Goal: Transaction & Acquisition: Book appointment/travel/reservation

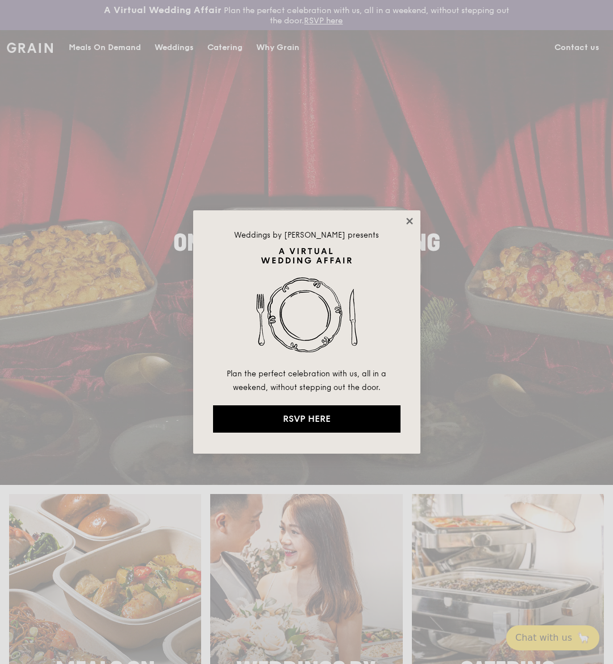
click at [409, 226] on icon at bounding box center [410, 221] width 10 height 10
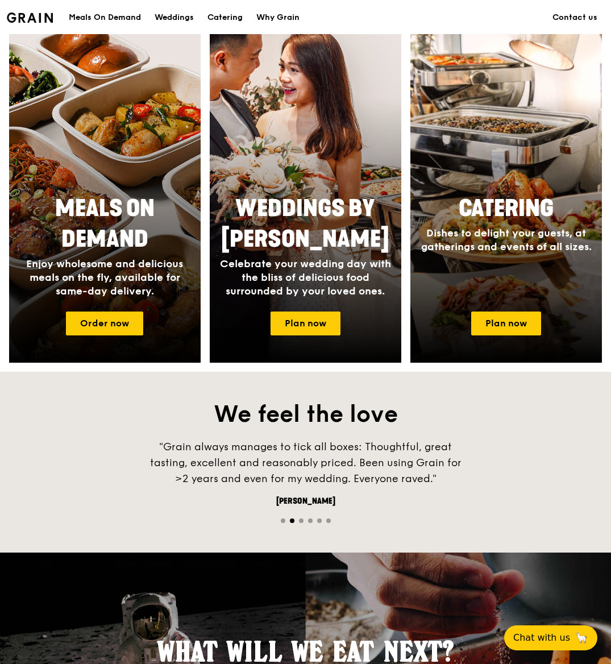
scroll to position [479, 0]
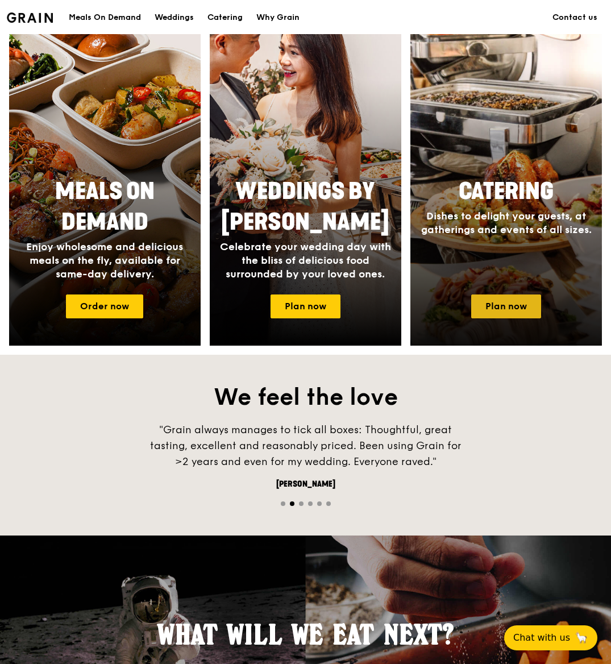
click at [511, 316] on link "Plan now" at bounding box center [506, 306] width 70 height 24
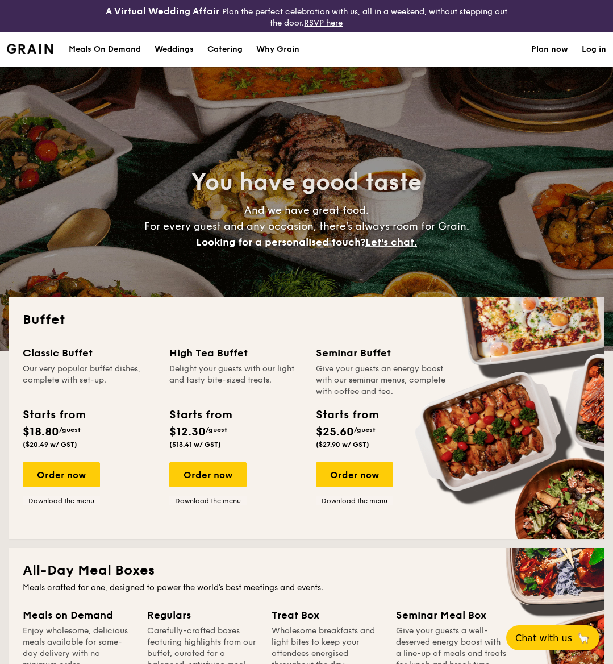
select select
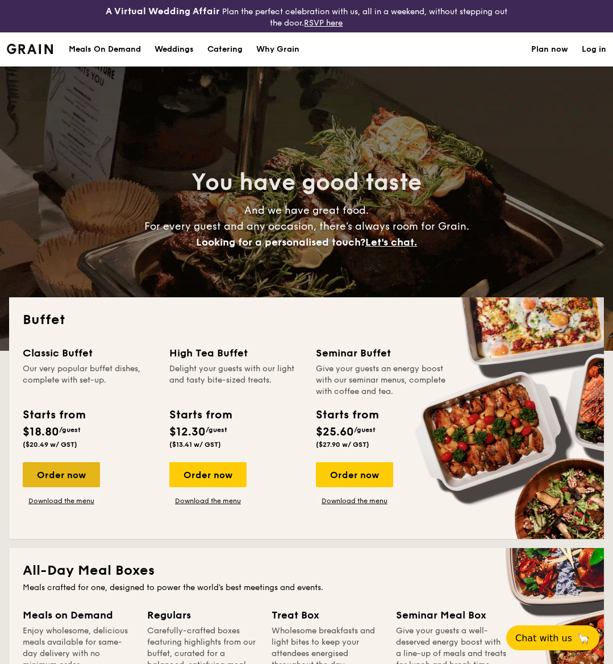
click at [57, 471] on div "Order now" at bounding box center [61, 474] width 77 height 25
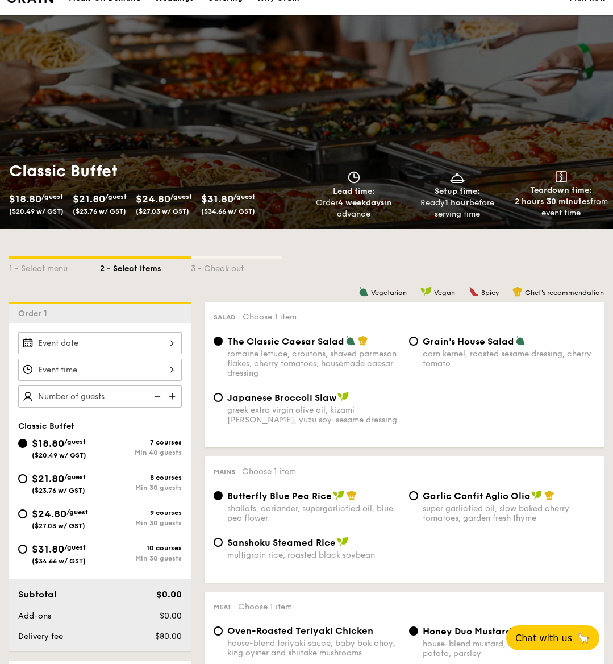
scroll to position [58, 0]
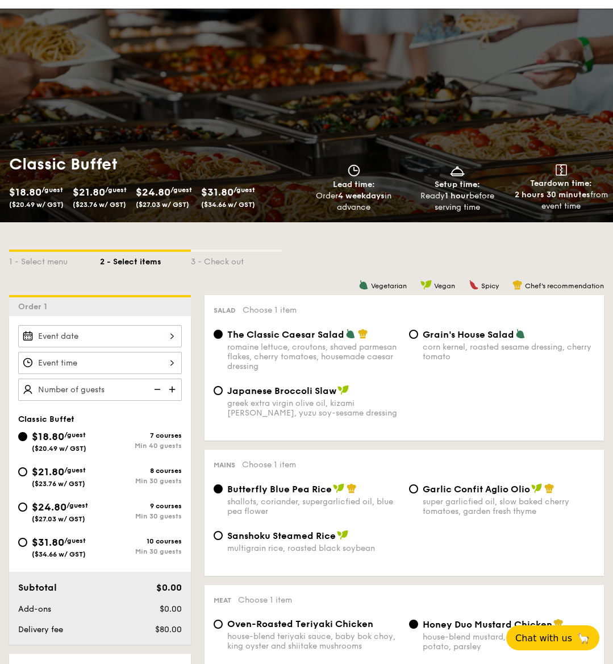
click at [161, 336] on div at bounding box center [100, 336] width 164 height 22
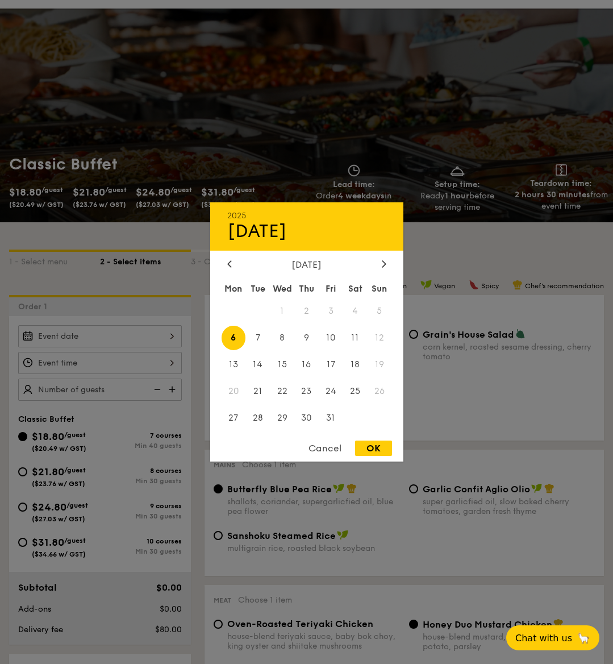
click at [376, 447] on div "OK" at bounding box center [373, 447] width 37 height 15
type input "Oct 06, 2025"
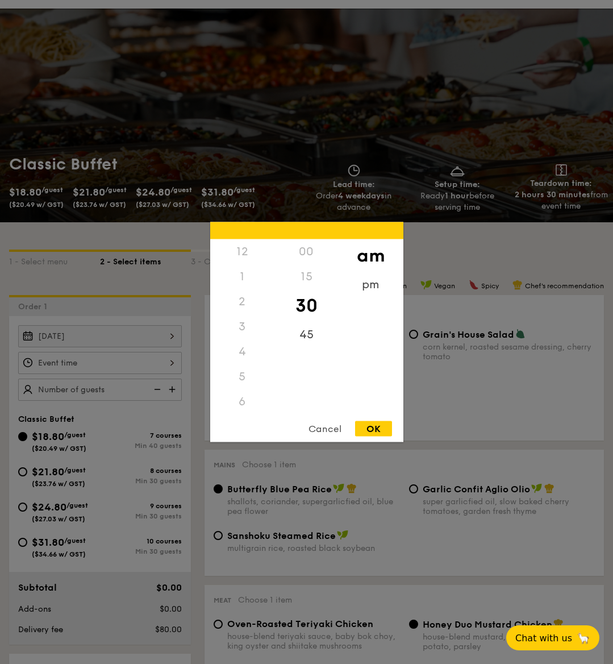
click at [142, 371] on div "12 1 2 3 4 5 6 7 8 9 10 11 00 15 30 45 am pm Cancel OK" at bounding box center [100, 363] width 164 height 22
click at [239, 389] on div "7" at bounding box center [242, 390] width 64 height 25
click at [243, 397] on div "7" at bounding box center [242, 390] width 64 height 25
click at [241, 369] on div "6" at bounding box center [242, 365] width 64 height 25
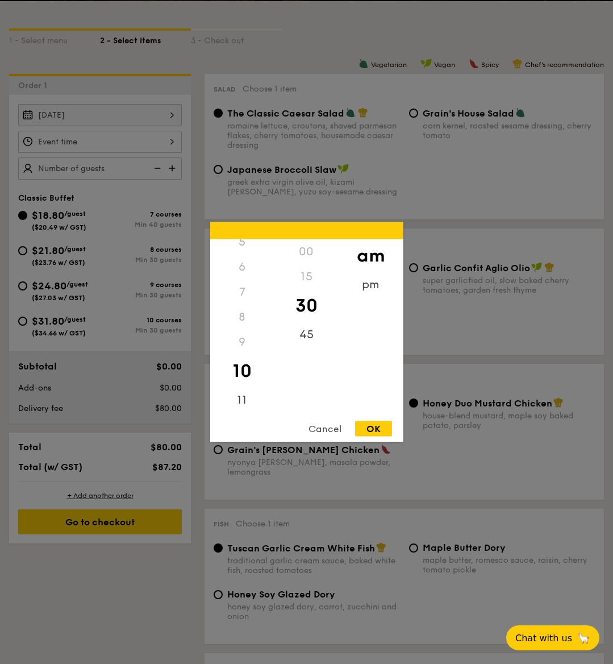
scroll to position [307, 0]
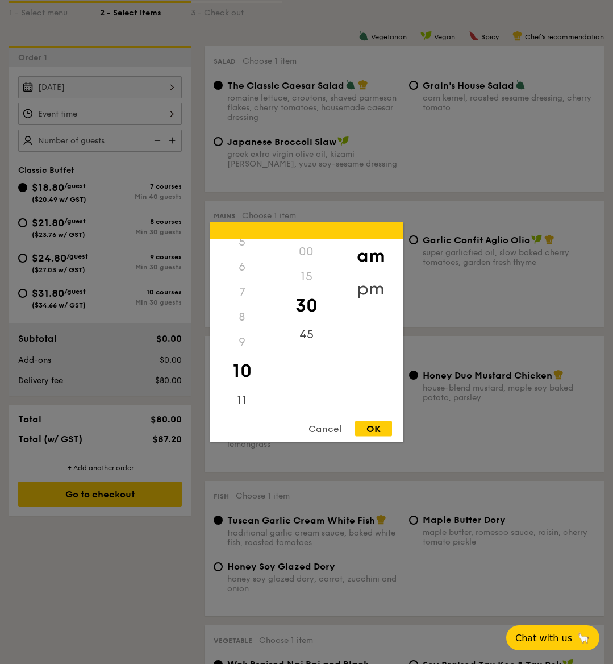
click at [373, 280] on div "pm" at bounding box center [371, 288] width 64 height 33
click at [243, 270] on div "6" at bounding box center [242, 271] width 64 height 33
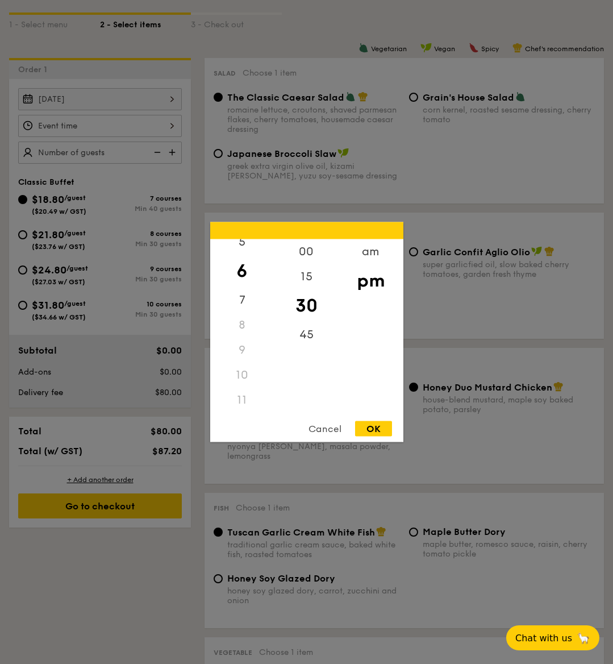
scroll to position [293, 0]
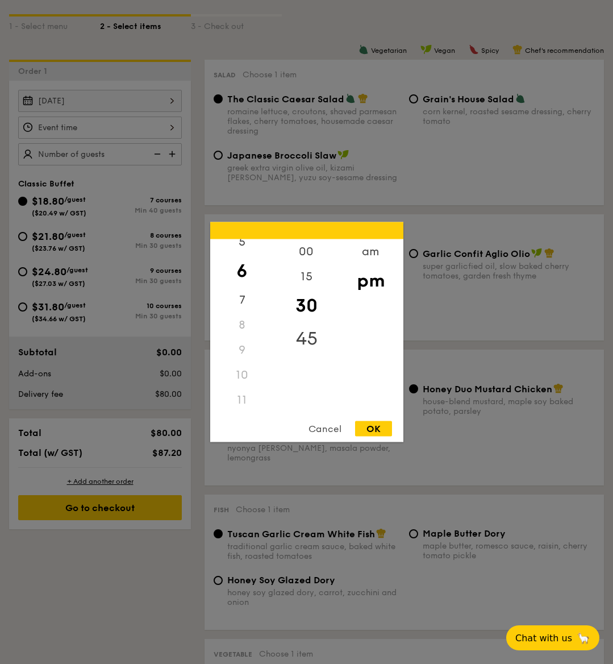
click at [299, 335] on div "45" at bounding box center [306, 338] width 64 height 33
click at [368, 422] on div "OK" at bounding box center [373, 428] width 37 height 15
type input "6:45PM"
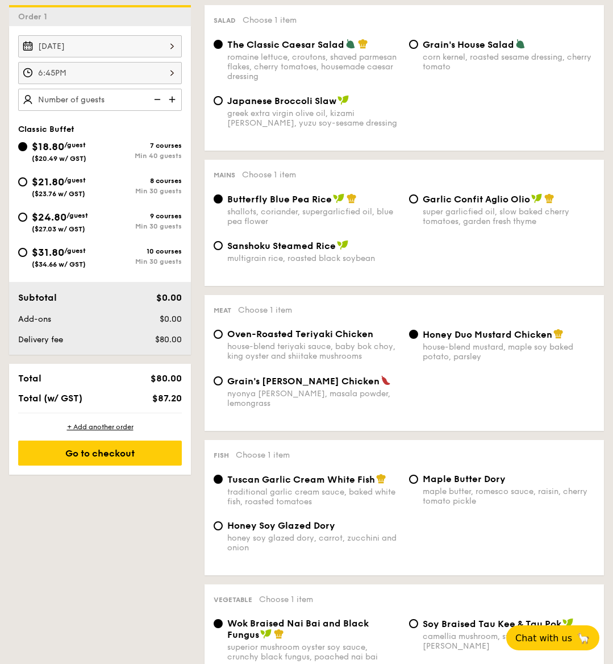
scroll to position [369, 0]
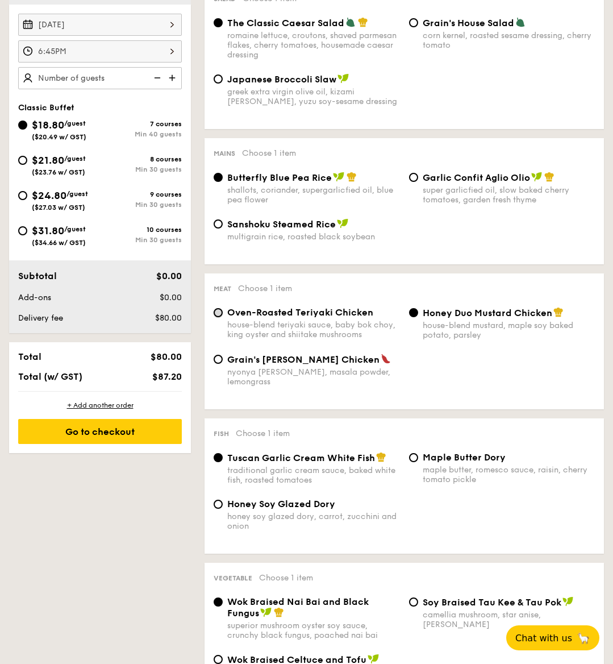
click at [219, 311] on input "Oven-Roasted Teriyaki Chicken house-blend teriyaki sauce, baby bok choy, king o…" at bounding box center [218, 312] width 9 height 9
radio input "true"
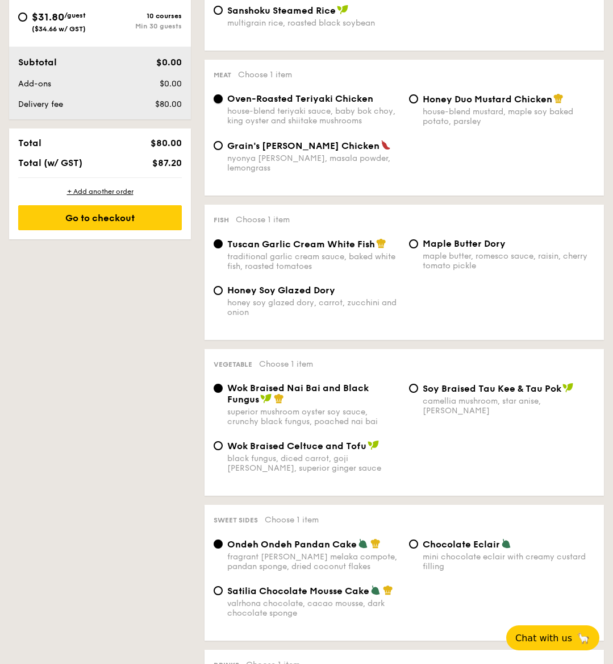
scroll to position [628, 0]
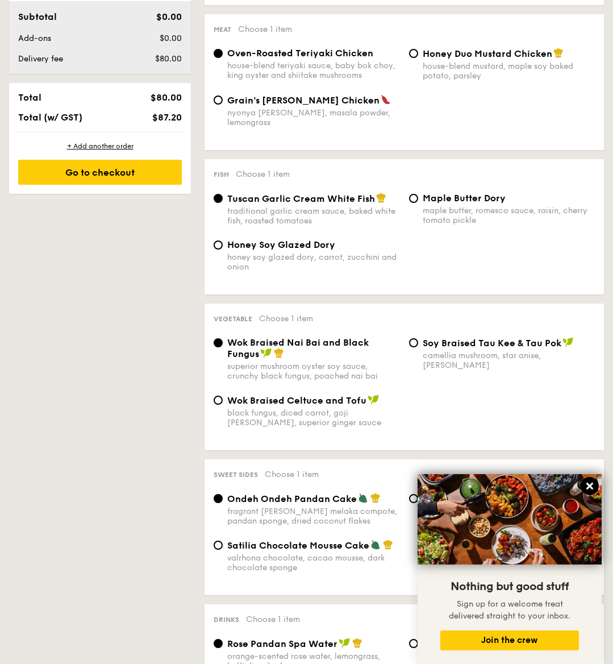
click at [589, 489] on icon at bounding box center [590, 486] width 10 height 10
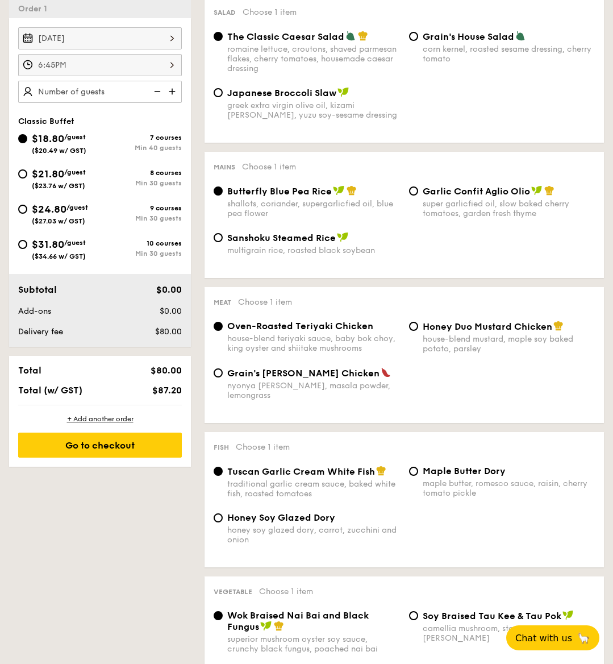
scroll to position [182, 0]
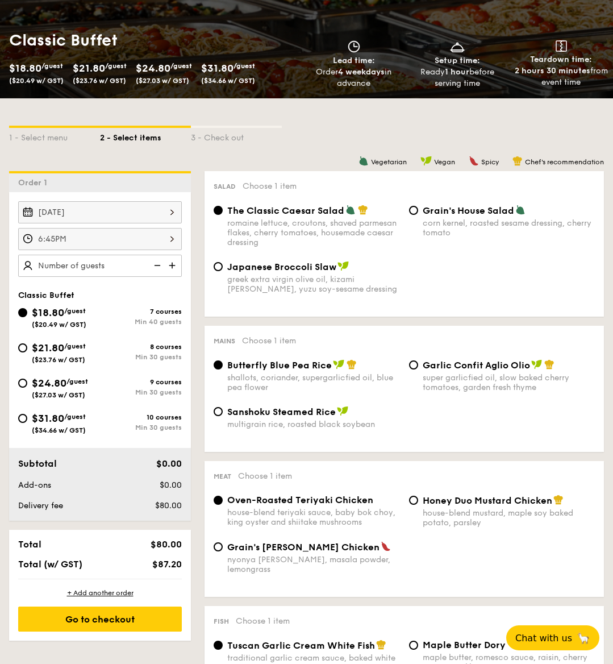
click at [165, 267] on img at bounding box center [173, 266] width 17 height 22
type input "40 guests"
select select
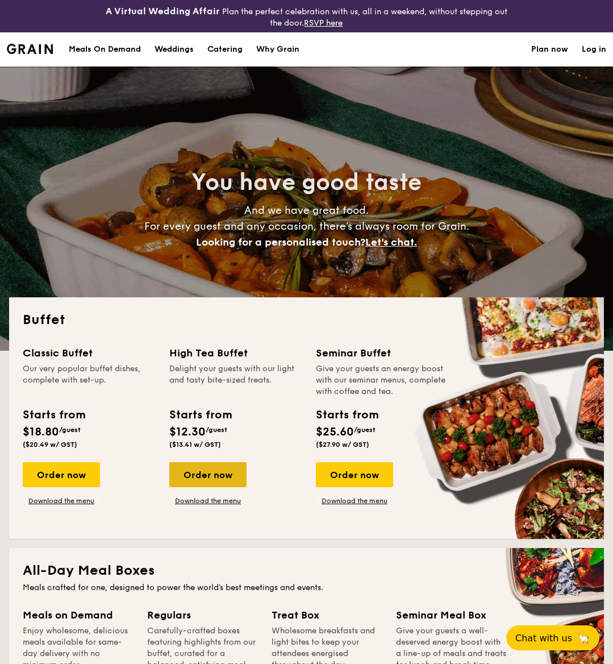
click at [216, 471] on div "Order now" at bounding box center [207, 474] width 77 height 25
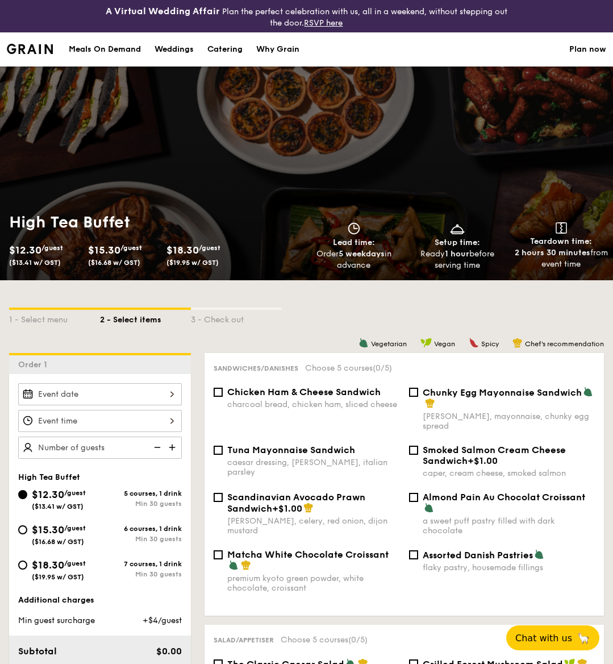
click at [166, 443] on img at bounding box center [173, 447] width 17 height 22
type input "20 guests"
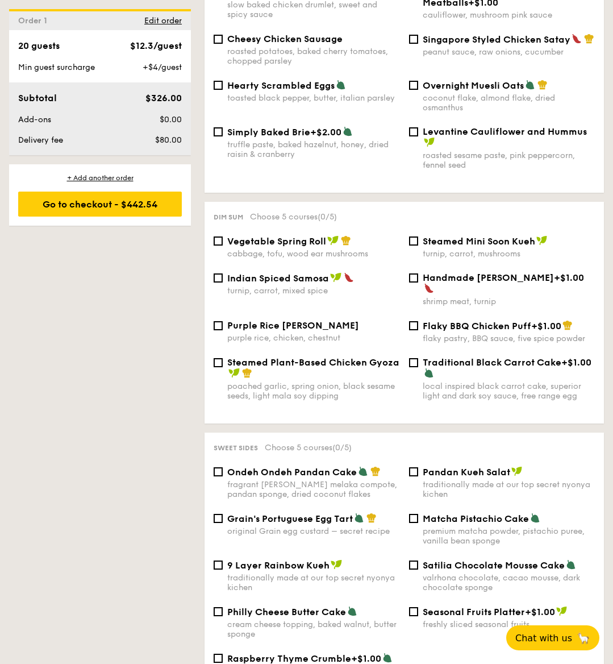
scroll to position [849, 0]
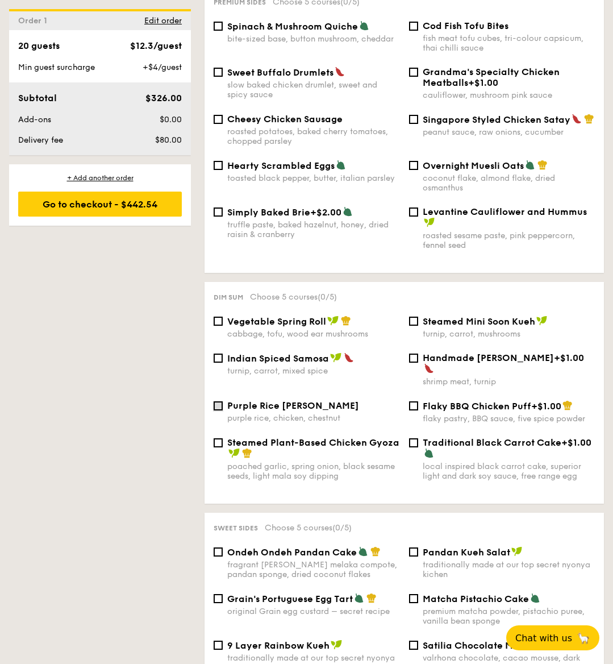
click at [216, 401] on input "Purple Rice Loh Mai Kai purple rice, chicken, chestnut" at bounding box center [218, 405] width 9 height 9
checkbox input "true"
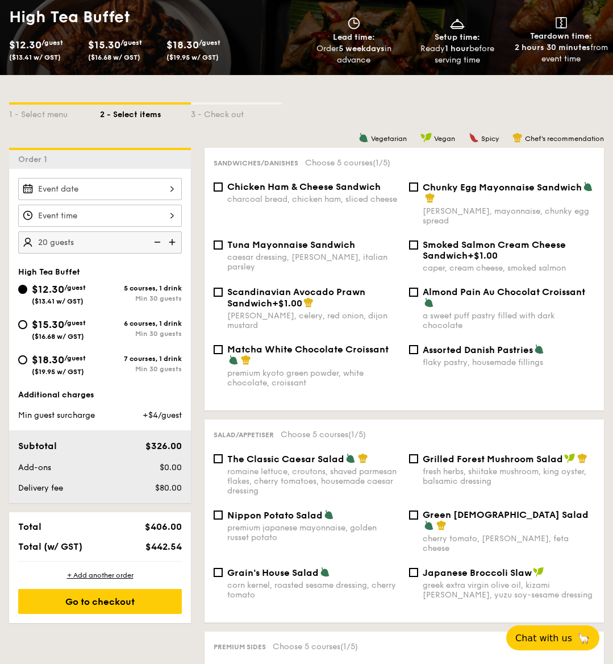
scroll to position [215, 0]
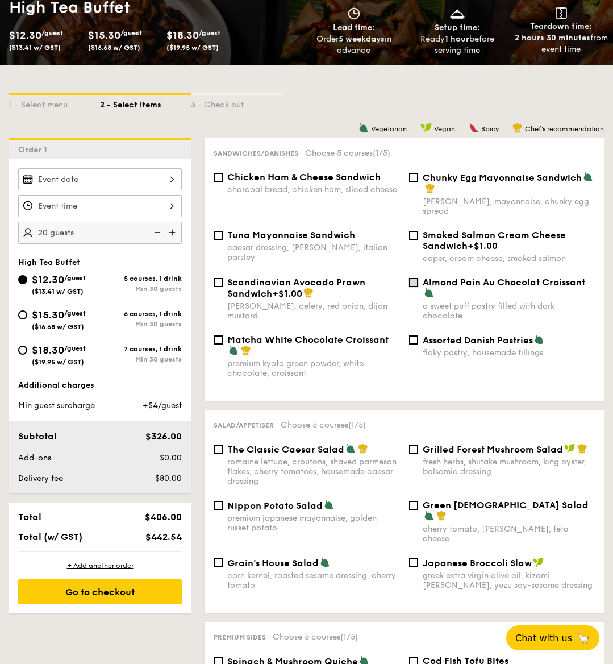
click at [409, 284] on input "Almond Pain Au Chocolat Croissant a sweet puff pastry filled with dark chocolate" at bounding box center [413, 282] width 9 height 9
checkbox input "true"
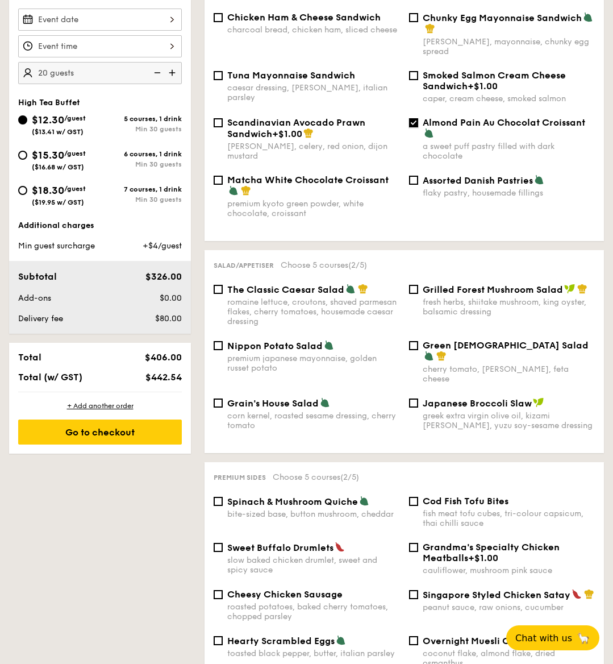
scroll to position [376, 0]
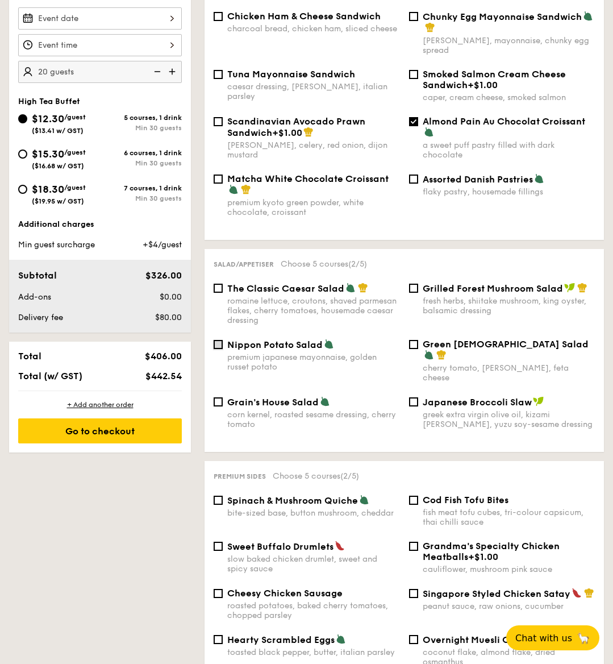
click at [219, 342] on input "Nippon Potato Salad premium japanese mayonnaise, golden russet potato" at bounding box center [218, 344] width 9 height 9
checkbox input "true"
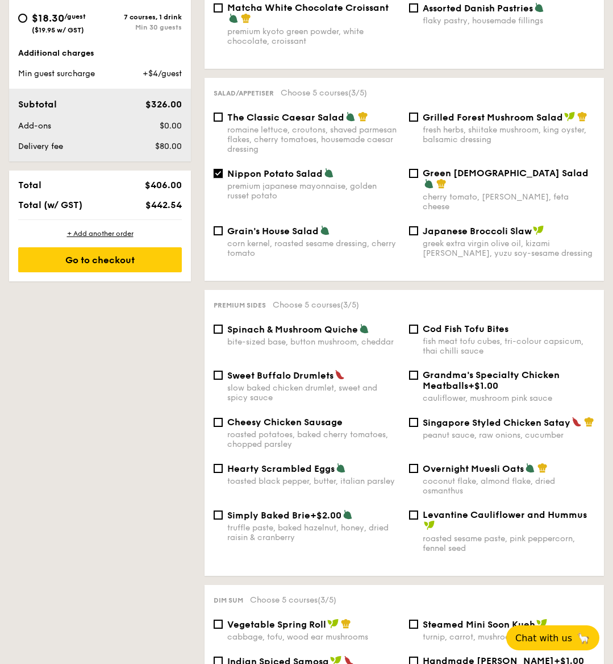
scroll to position [547, 0]
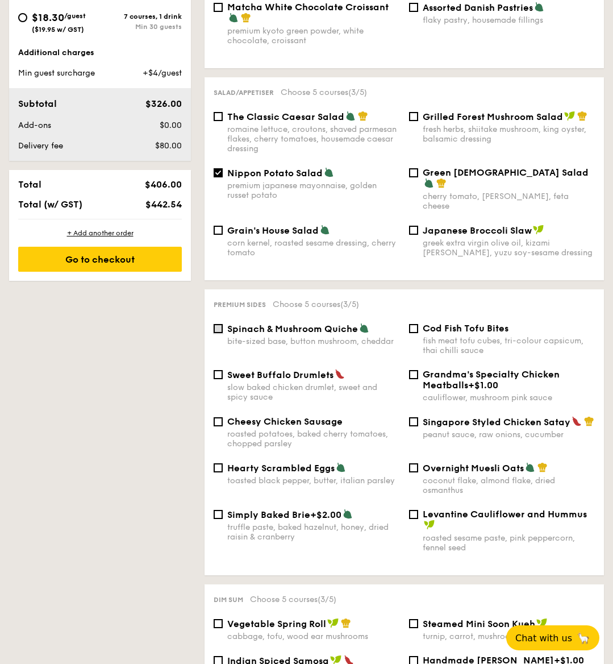
click at [219, 324] on input "Spinach & Mushroom Quiche bite-sized base, button mushroom, cheddar" at bounding box center [218, 328] width 9 height 9
checkbox input "true"
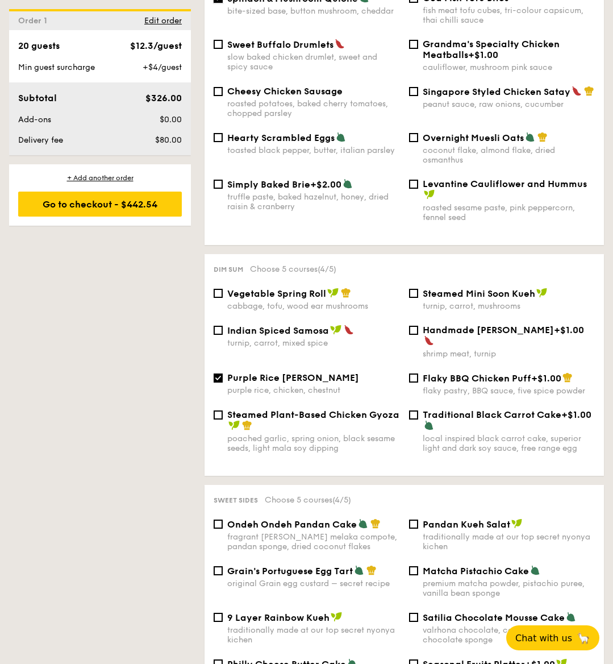
scroll to position [1005, 0]
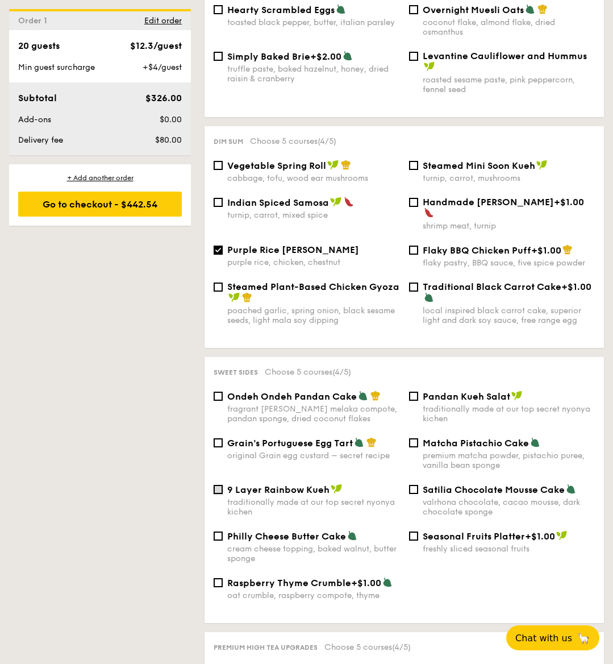
click at [216, 485] on input "9 Layer Rainbow Kueh traditionally made at our top secret nyonya kichen" at bounding box center [218, 489] width 9 height 9
checkbox input "true"
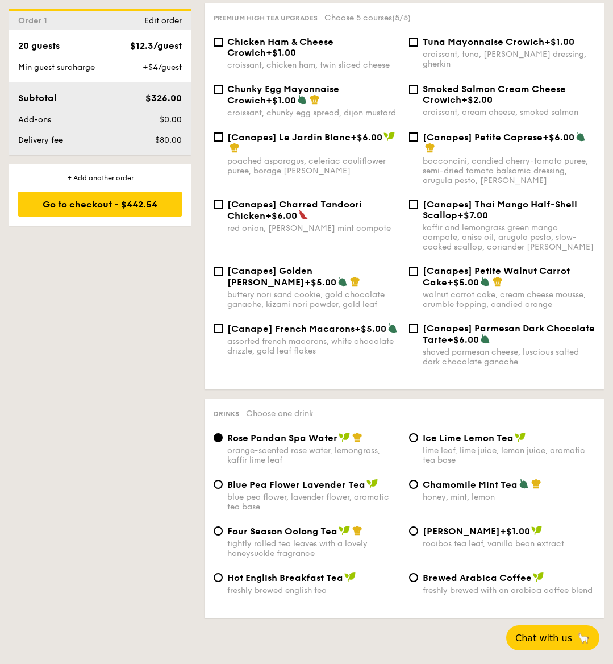
scroll to position [1637, 0]
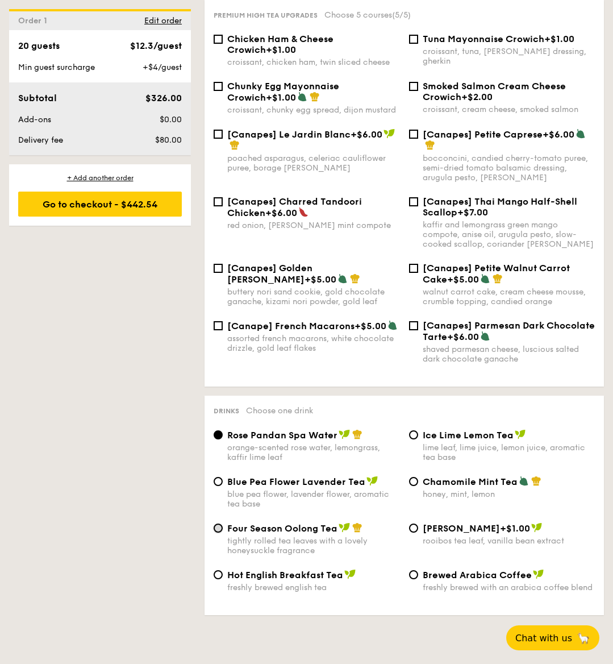
click at [219, 523] on input "Four Season Oolong Tea tightly rolled tea leaves with a lovely honeysuckle frag…" at bounding box center [218, 527] width 9 height 9
radio input "true"
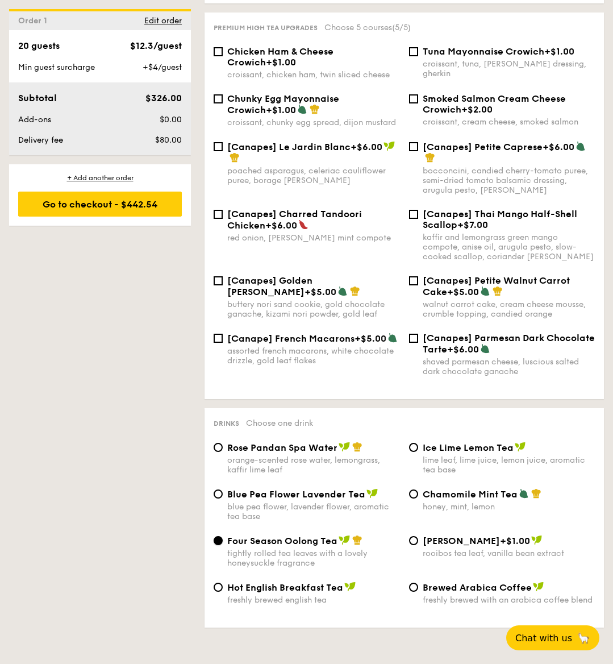
scroll to position [1611, 0]
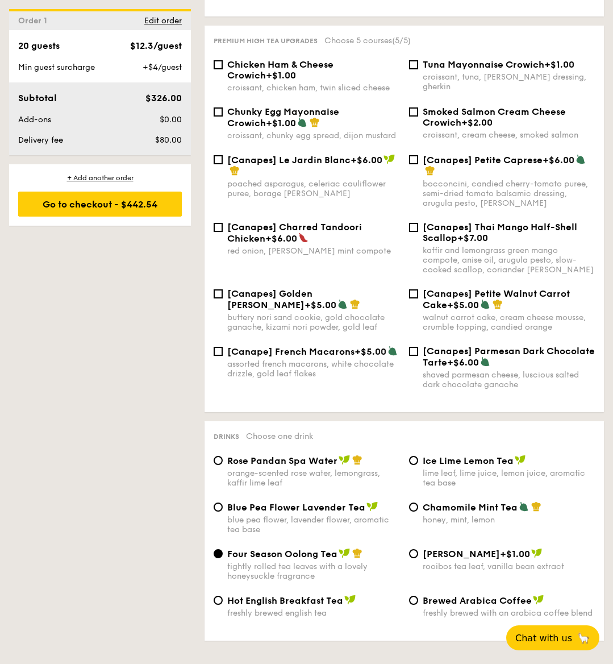
click at [412, 514] on label "Chamomile Mint Tea honey, mint, lemon" at bounding box center [502, 519] width 186 height 11
click at [412, 502] on input "Chamomile Mint Tea honey, mint, lemon" at bounding box center [413, 506] width 9 height 9
radio input "true"
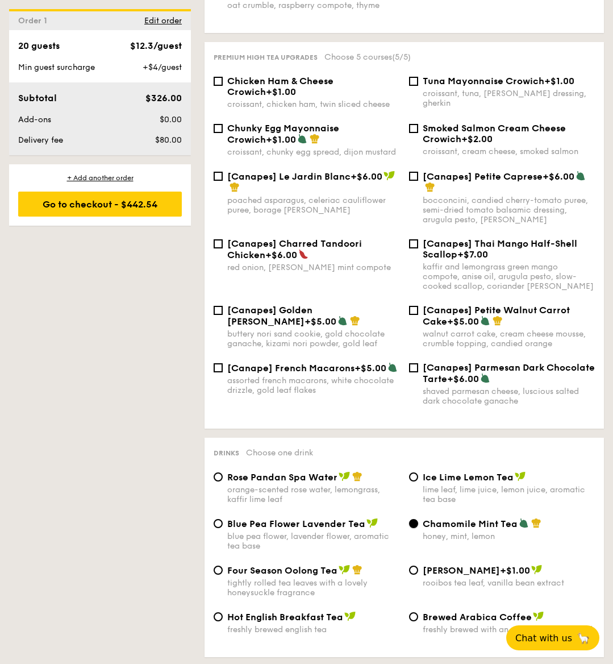
scroll to position [1587, 0]
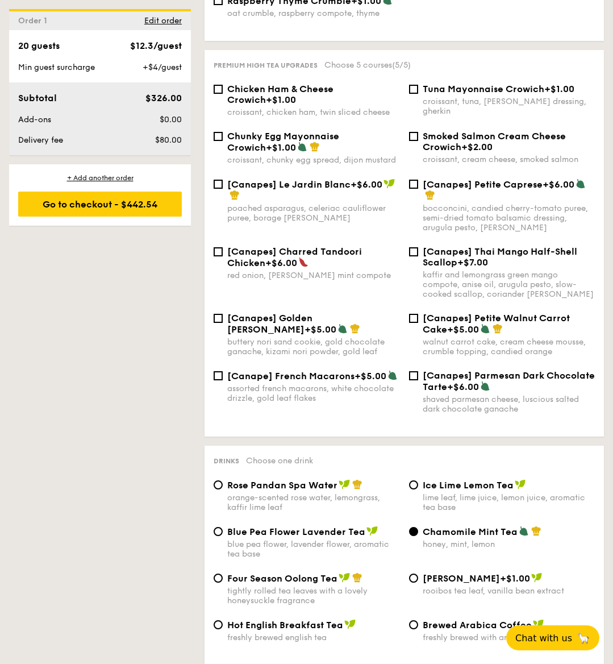
click at [223, 479] on div "Rose Pandan Spa Water orange-scented rose water, lemongrass, kaffir lime leaf" at bounding box center [306, 495] width 195 height 33
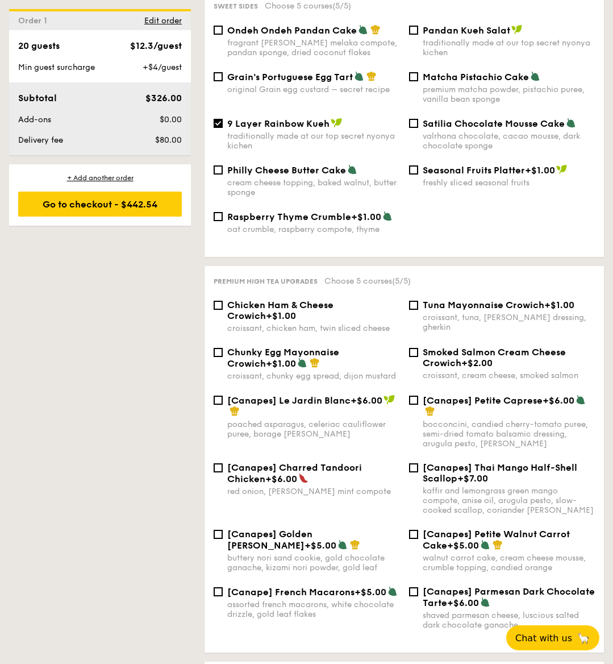
scroll to position [1370, 0]
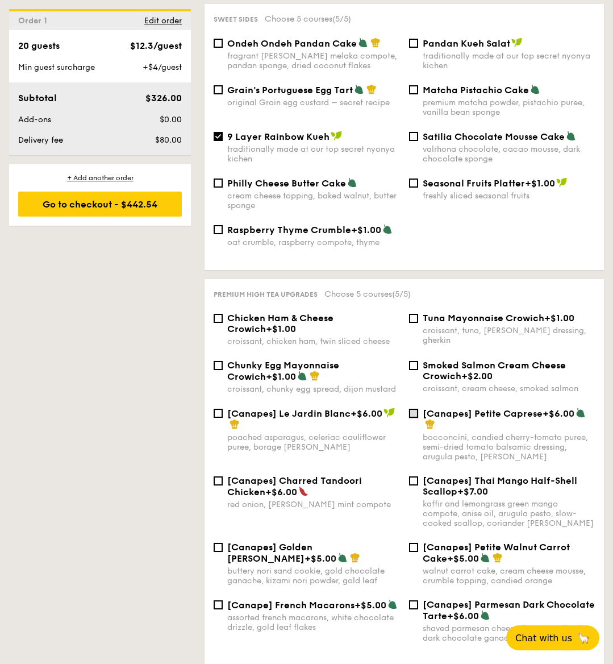
click at [413, 409] on input "[Canapes] Petite Caprese +$6.00 bocconcini, candied cherry-tomato puree, semi-d…" at bounding box center [413, 413] width 9 height 9
checkbox input "true"
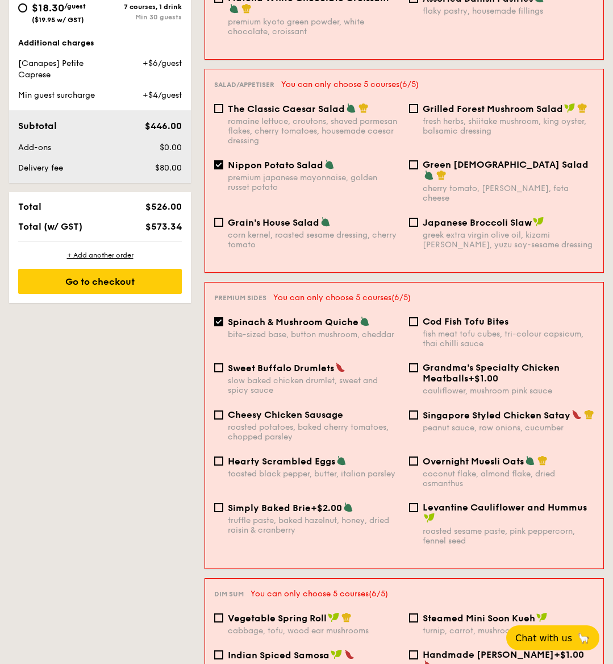
scroll to position [527, 0]
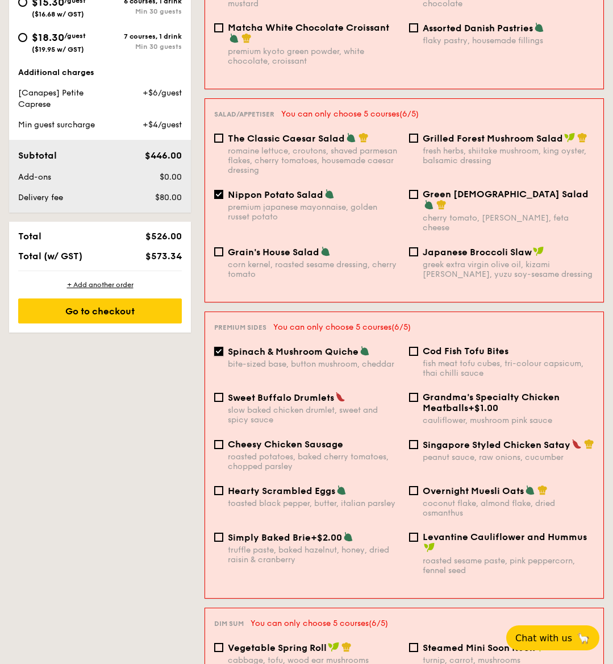
click at [222, 347] on input "Spinach & Mushroom Quiche bite-sized base, button mushroom, cheddar" at bounding box center [218, 351] width 9 height 9
checkbox input "false"
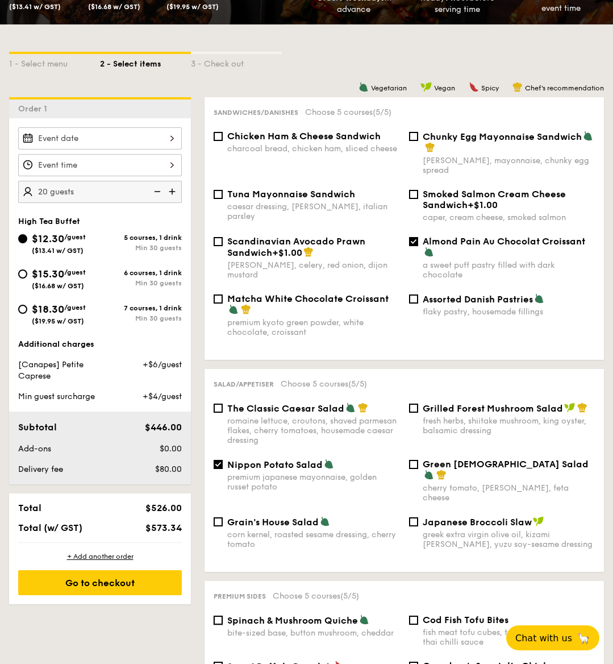
scroll to position [318, 0]
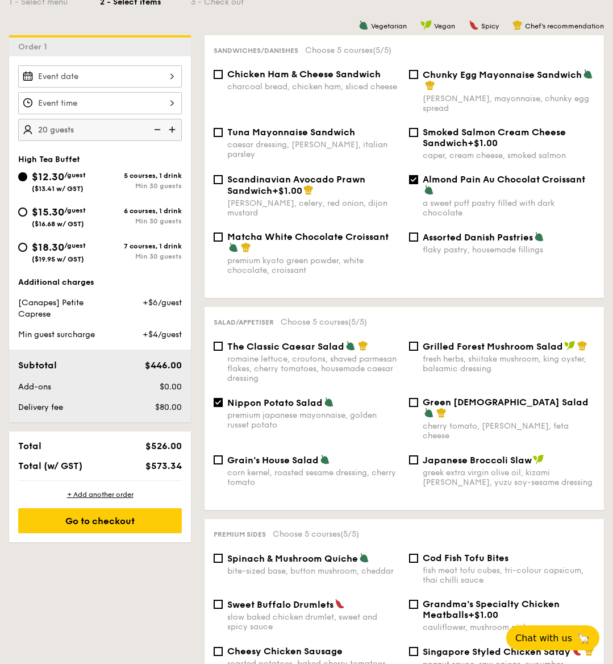
click at [32, 211] on span "$15.30" at bounding box center [48, 212] width 32 height 13
click at [27, 211] on input "$15.30 /guest ($16.68 w/ GST) 6 courses, 1 drink Min 30 guests" at bounding box center [22, 211] width 9 height 9
radio input "true"
checkbox input "false"
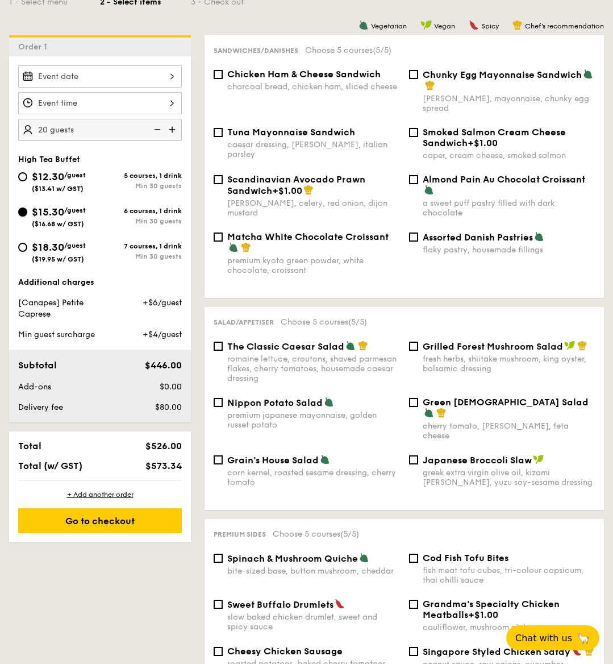
checkbox input "false"
radio input "true"
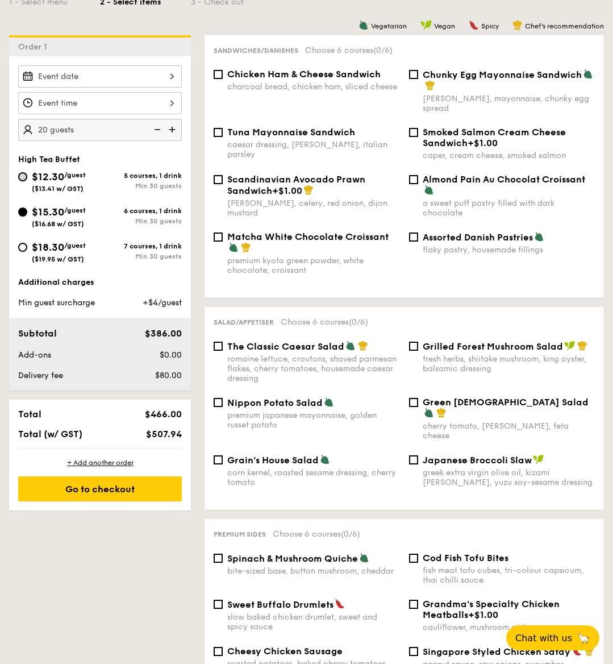
click at [25, 179] on input "$12.30 /guest ($13.41 w/ GST) 5 courses, 1 drink Min 30 guests" at bounding box center [22, 176] width 9 height 9
radio input "true"
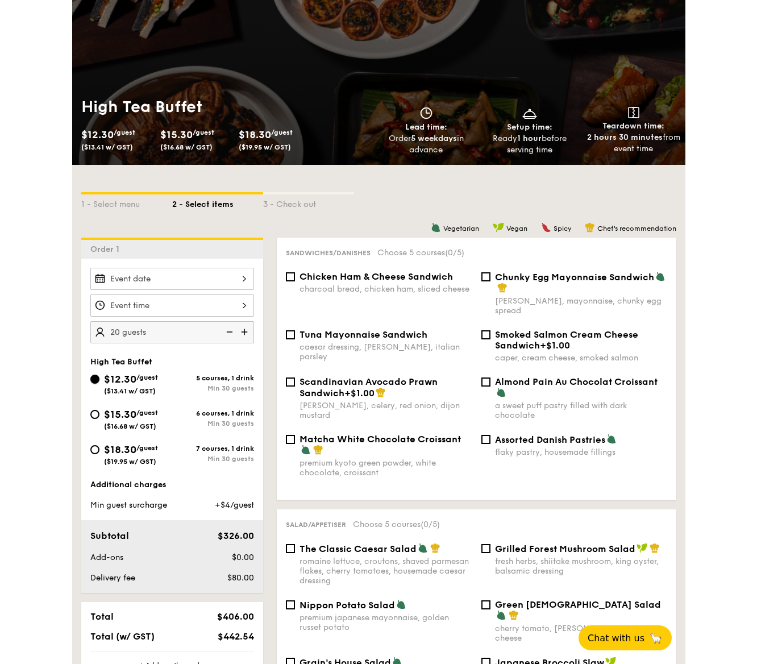
scroll to position [106, 0]
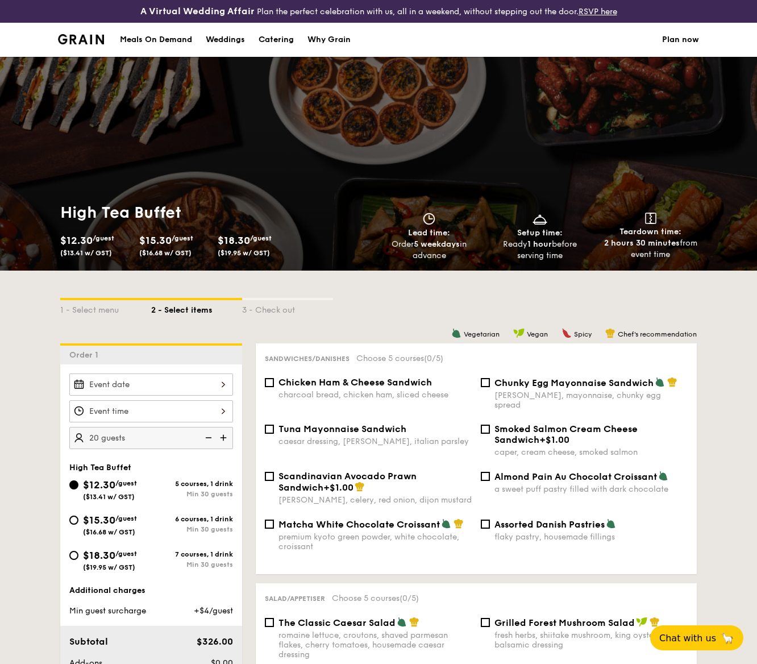
select select
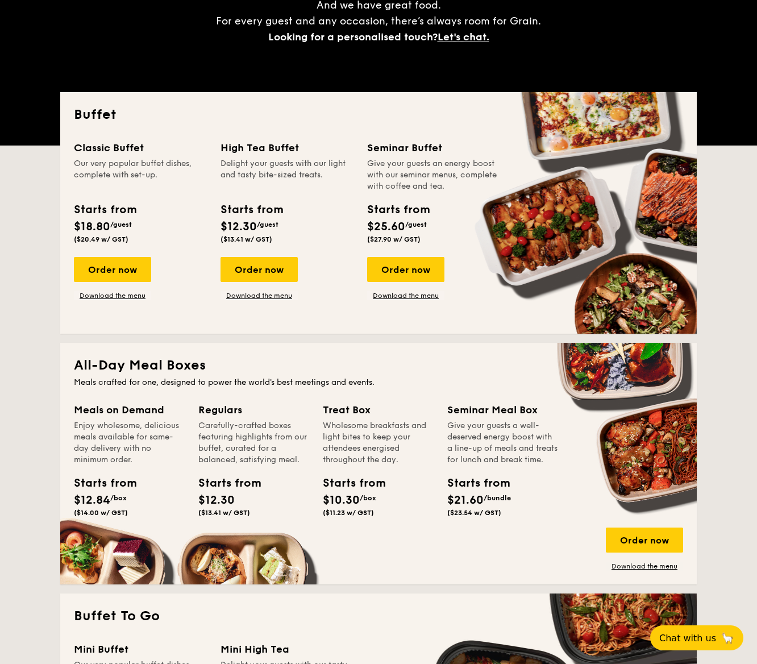
scroll to position [228, 0]
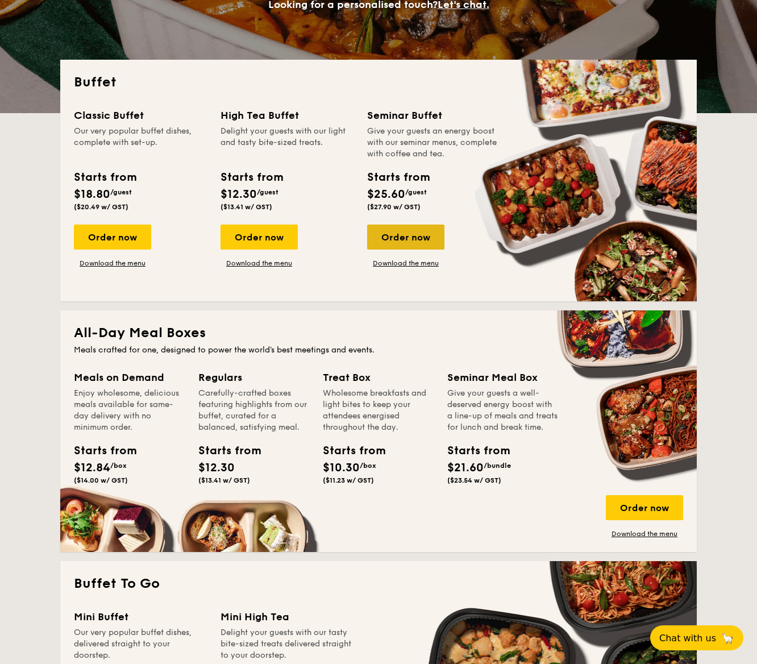
click at [408, 245] on div "Order now" at bounding box center [405, 236] width 77 height 25
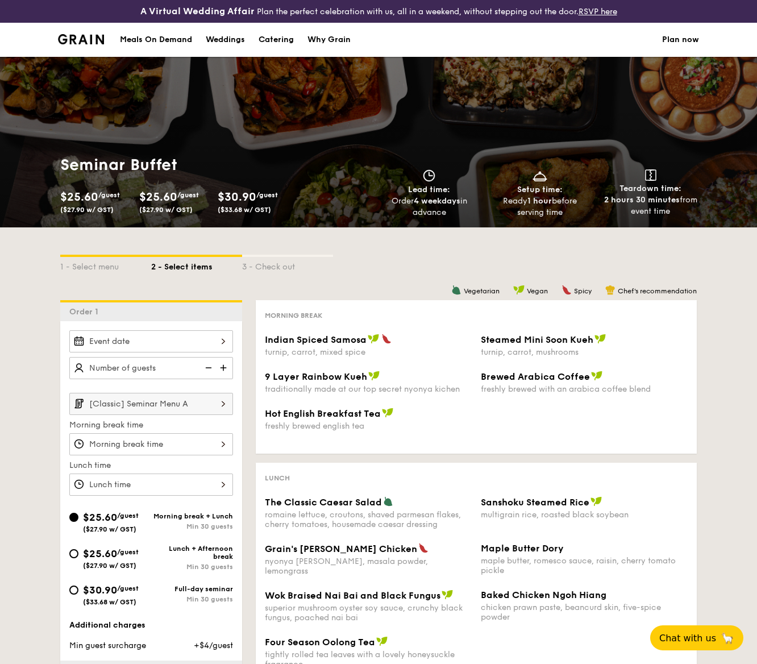
click at [193, 340] on div at bounding box center [151, 341] width 164 height 22
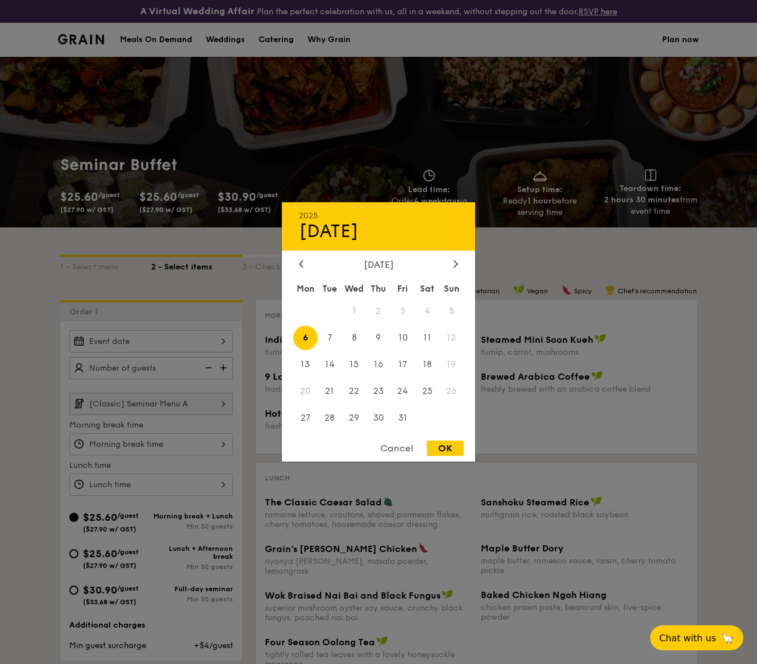
click at [307, 334] on span "6" at bounding box center [305, 338] width 24 height 24
click at [442, 442] on div "OK" at bounding box center [445, 447] width 37 height 15
type input "Oct 06, 2025"
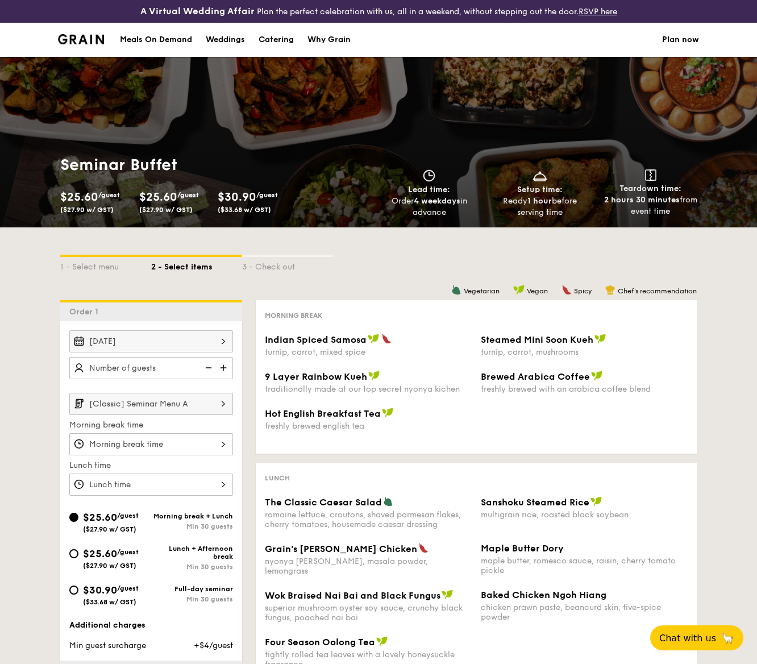
click at [205, 370] on img at bounding box center [207, 368] width 17 height 22
type input "20 guests"
click at [186, 448] on div at bounding box center [151, 444] width 164 height 22
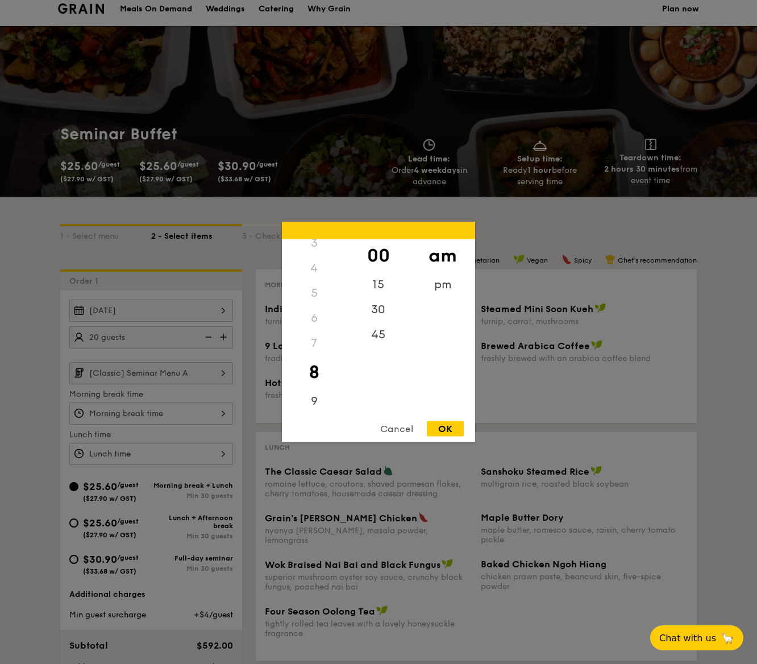
scroll to position [73, 0]
click at [314, 349] on div "7" at bounding box center [314, 353] width 64 height 25
click at [313, 361] on div "7" at bounding box center [314, 353] width 64 height 25
click at [311, 388] on div "7" at bounding box center [314, 392] width 64 height 25
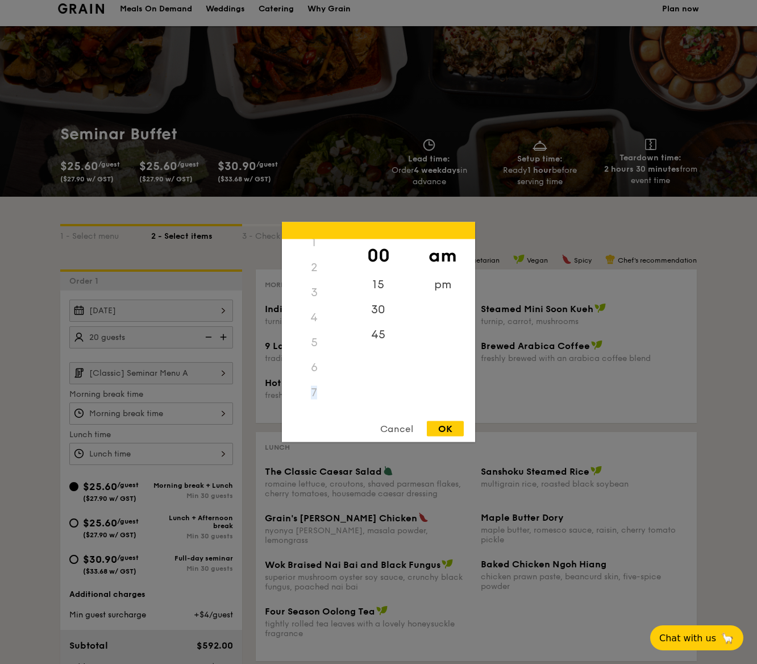
click at [311, 388] on div "7" at bounding box center [314, 392] width 64 height 25
click at [313, 325] on div "7" at bounding box center [314, 321] width 64 height 25
click at [435, 289] on div "pm" at bounding box center [442, 288] width 64 height 33
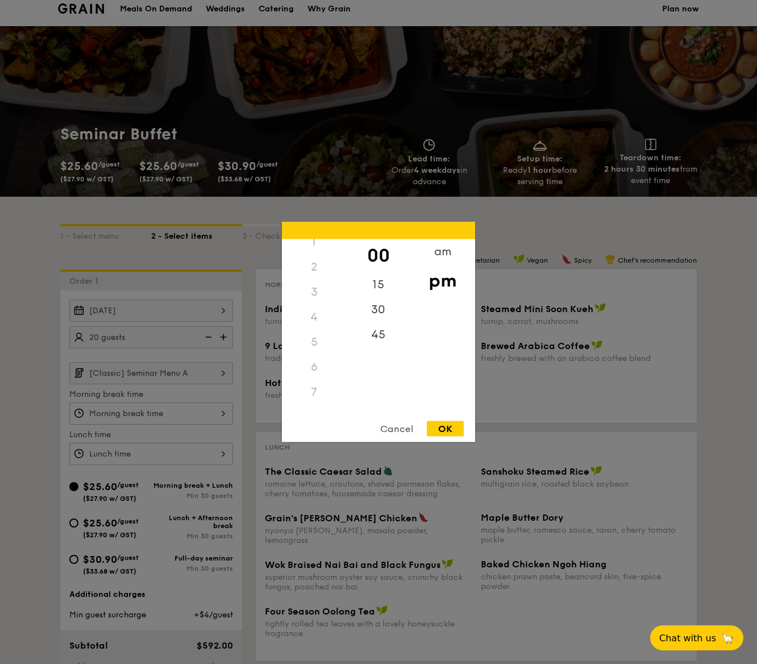
scroll to position [27, 0]
click at [315, 384] on div "6" at bounding box center [314, 374] width 64 height 25
click at [312, 374] on div "6" at bounding box center [314, 374] width 64 height 25
click at [312, 340] on div "7" at bounding box center [314, 334] width 64 height 25
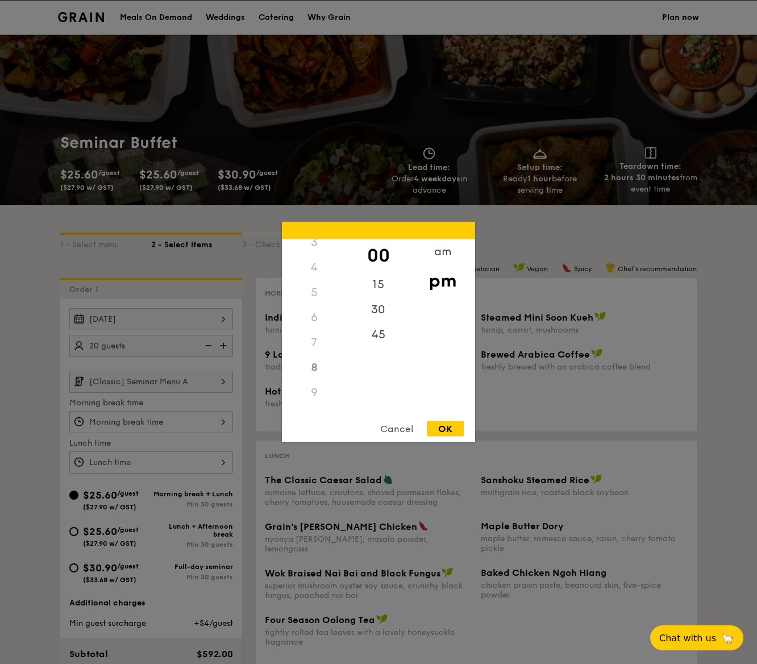
scroll to position [127, 0]
click at [311, 327] on div "8" at bounding box center [314, 325] width 64 height 25
click at [373, 260] on div "00" at bounding box center [378, 255] width 64 height 33
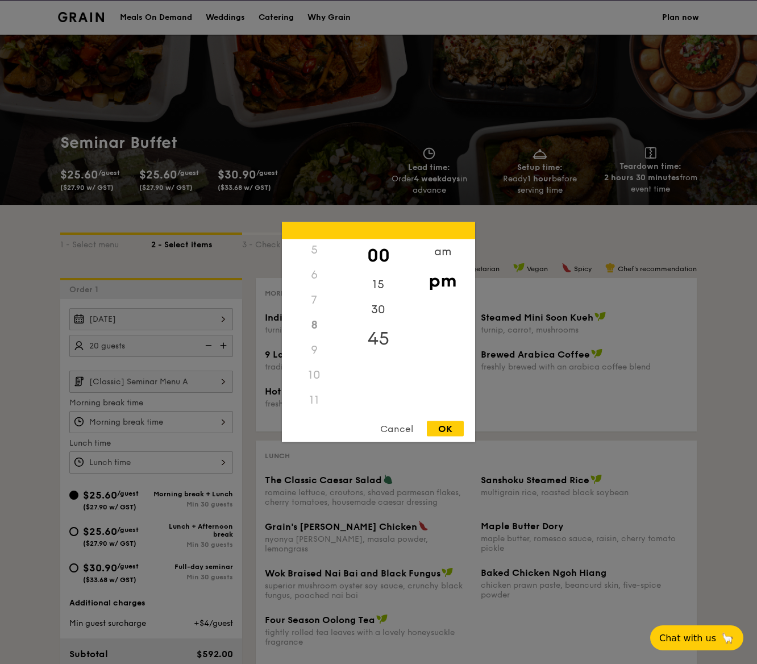
click at [383, 343] on div "45" at bounding box center [378, 338] width 64 height 33
click at [320, 363] on div "10" at bounding box center [314, 375] width 64 height 25
click at [445, 423] on div "OK" at bounding box center [445, 428] width 37 height 15
type input "8:45PM"
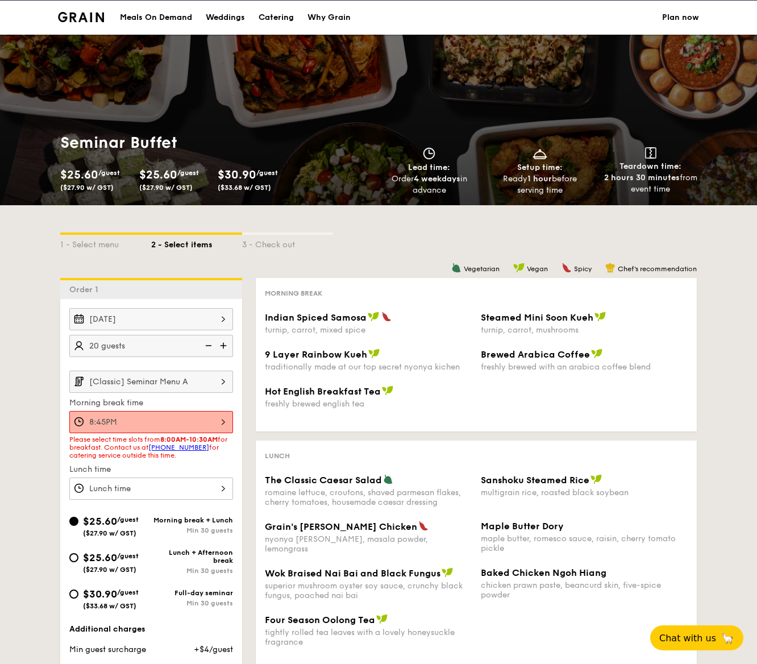
scroll to position [0, 0]
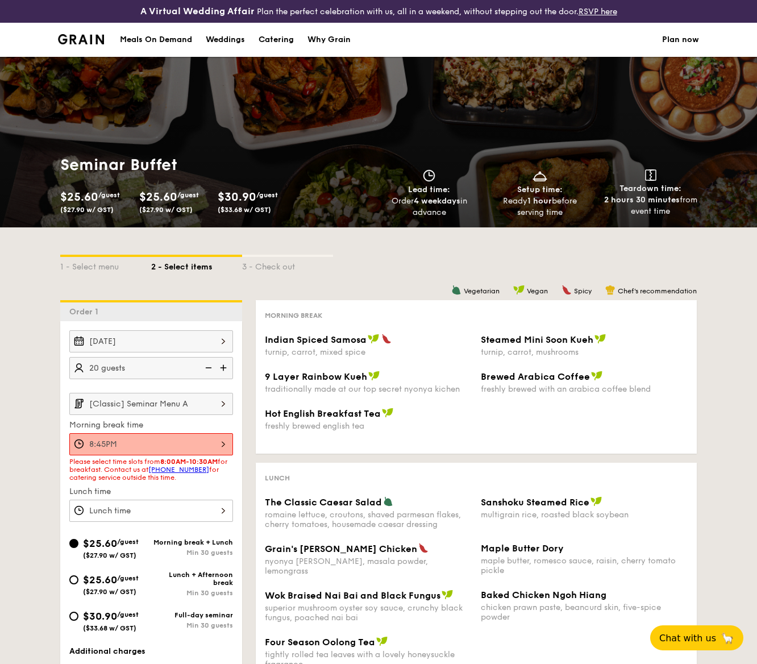
select select
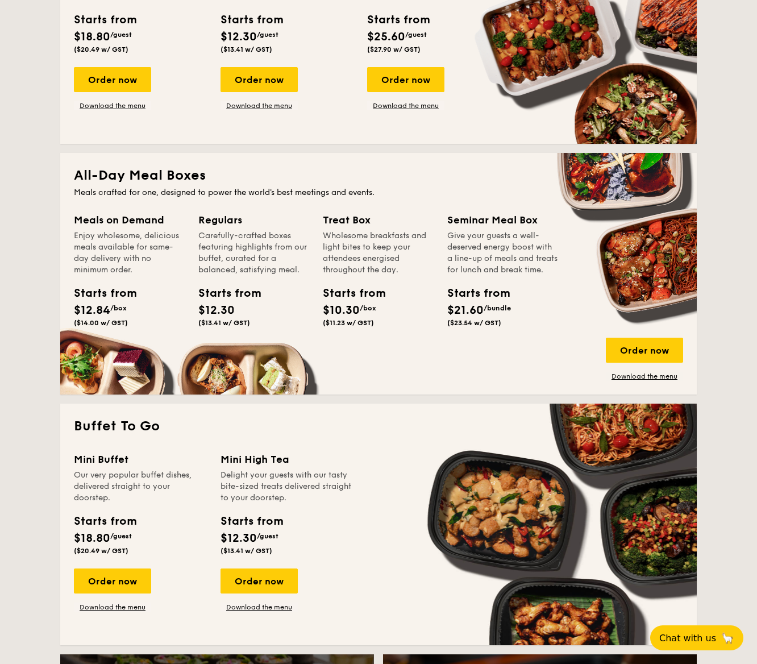
scroll to position [372, 0]
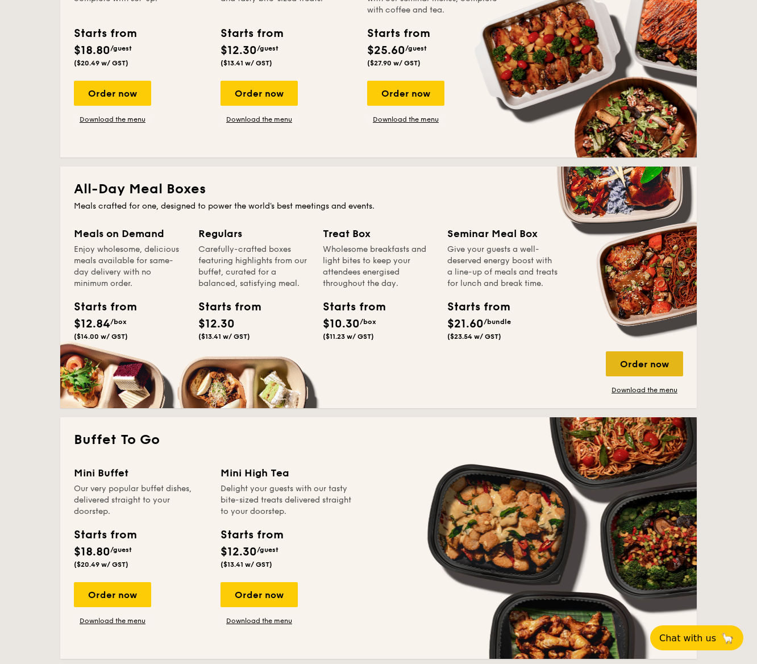
click at [613, 359] on div "Order now" at bounding box center [644, 363] width 77 height 25
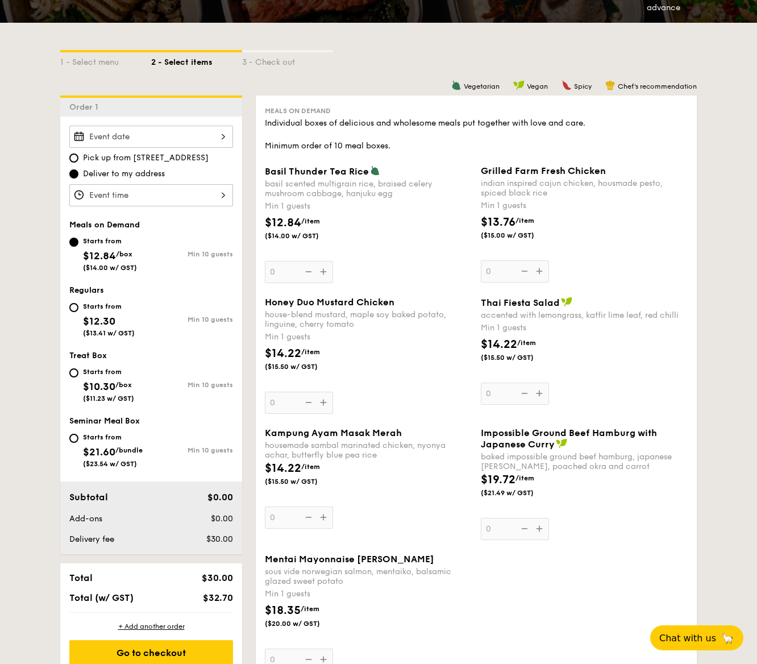
scroll to position [195, 0]
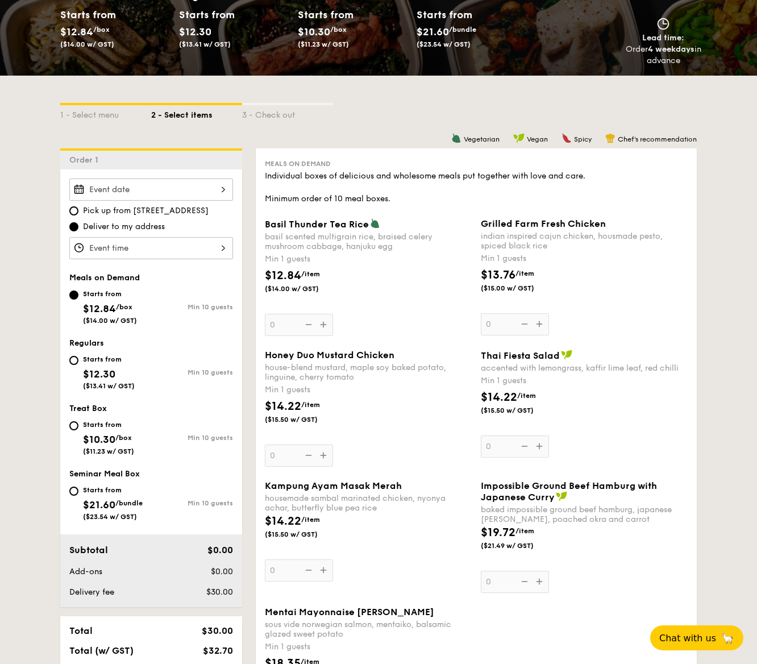
select select
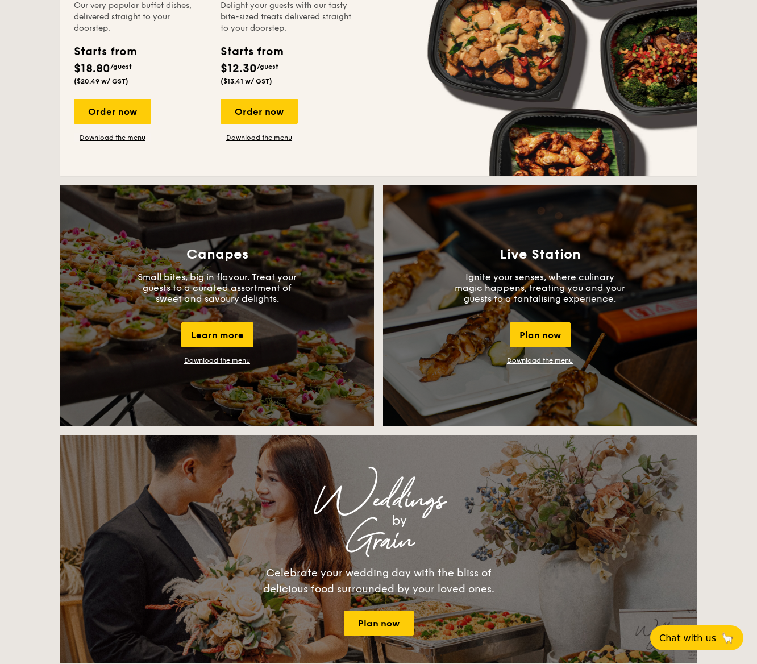
scroll to position [595, 0]
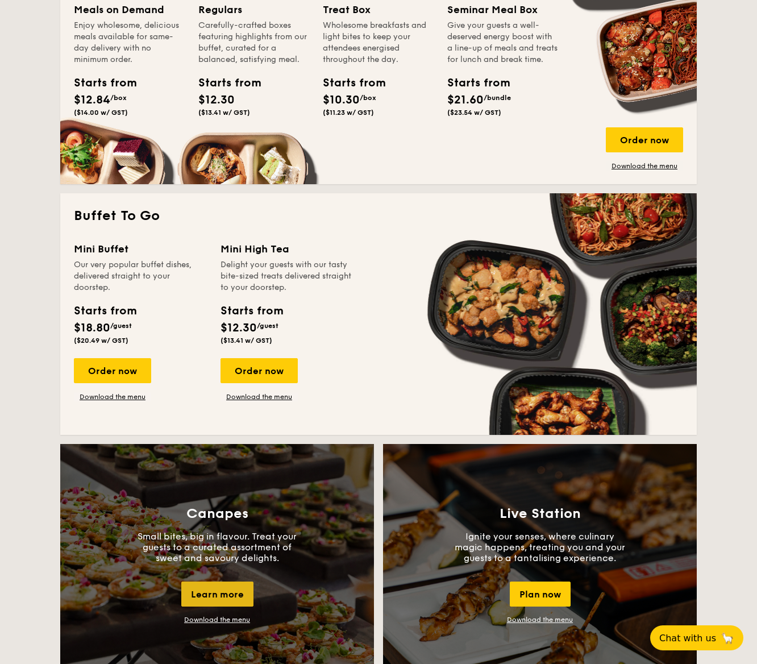
click at [228, 599] on div "Learn more" at bounding box center [217, 593] width 72 height 25
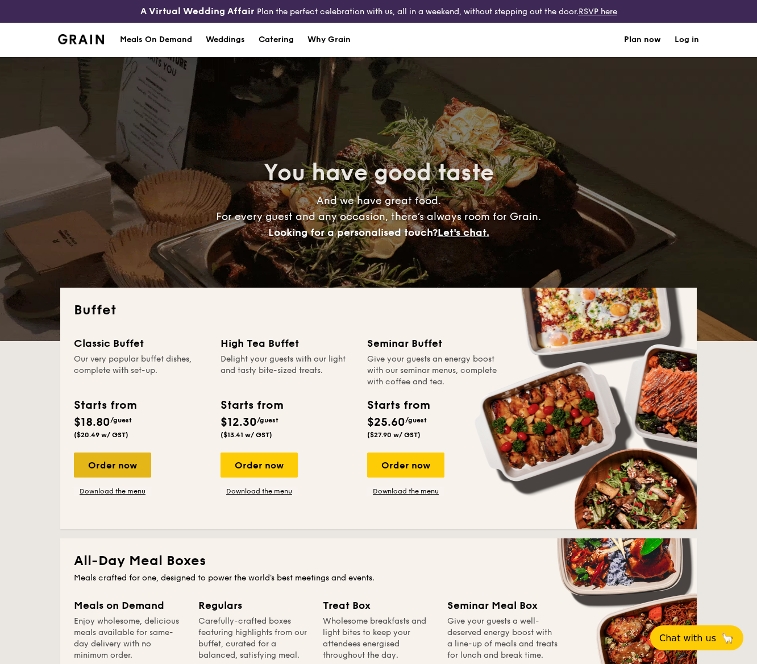
click at [109, 473] on div "Order now" at bounding box center [112, 464] width 77 height 25
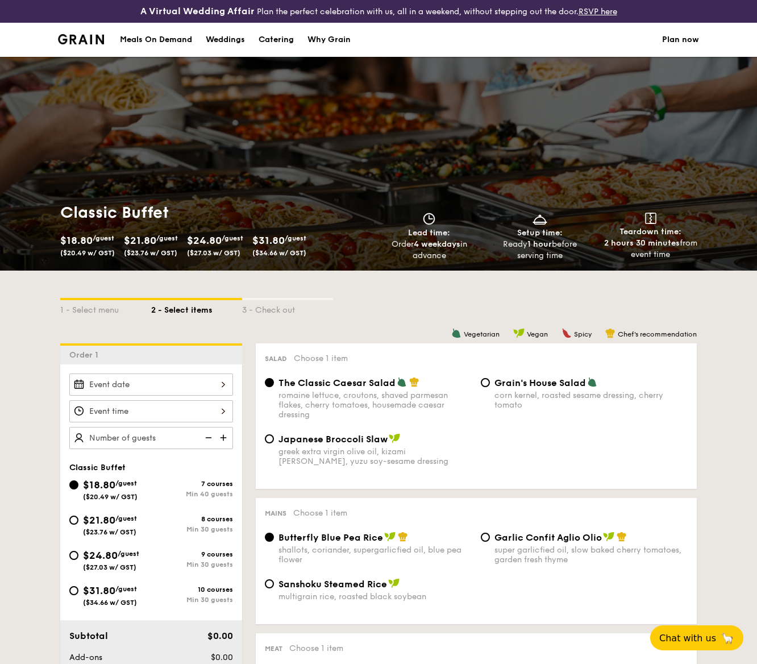
scroll to position [118, 0]
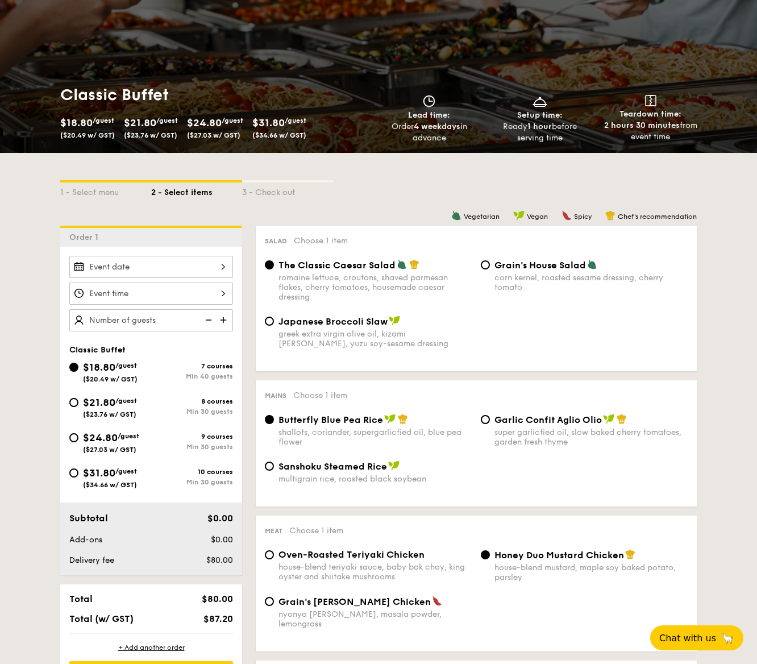
select select
